Goal: Transaction & Acquisition: Obtain resource

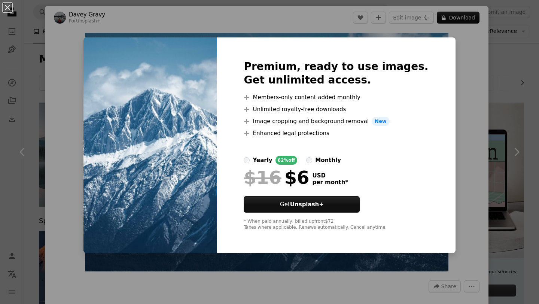
scroll to position [798, 0]
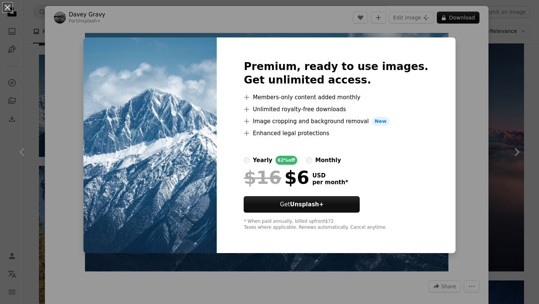
click at [466, 45] on div "An X shape Premium, ready to use images. Get unlimited access. A plus sign Memb…" at bounding box center [269, 152] width 539 height 304
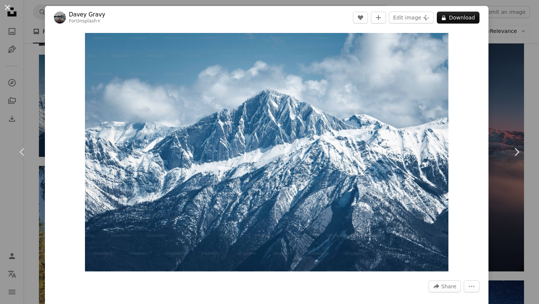
click at [6, 9] on button "An X shape" at bounding box center [7, 7] width 9 height 9
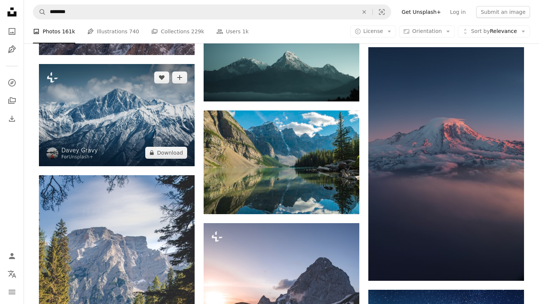
scroll to position [788, 0]
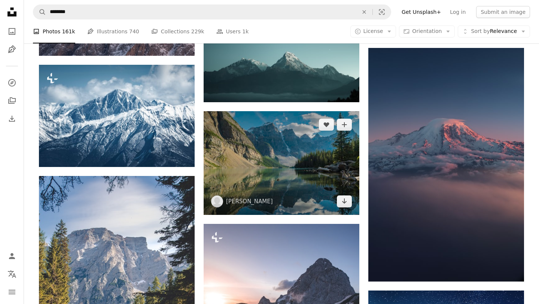
click at [302, 154] on img at bounding box center [282, 163] width 156 height 104
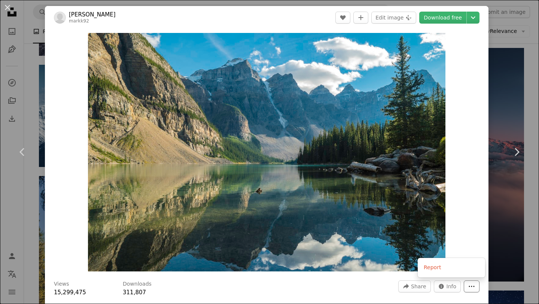
click at [479, 287] on button "More Actions" at bounding box center [472, 286] width 16 height 12
click at [484, 240] on dialog "An X shape Chevron left Chevron right [PERSON_NAME] markk92 A heart A plus sign…" at bounding box center [269, 152] width 539 height 304
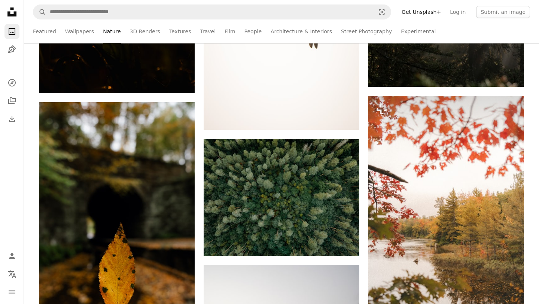
scroll to position [1380, 0]
